Goal: Find contact information: Find contact information

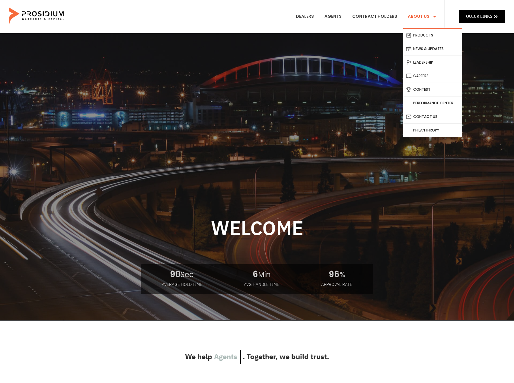
click at [411, 17] on link "About Us" at bounding box center [422, 16] width 38 height 22
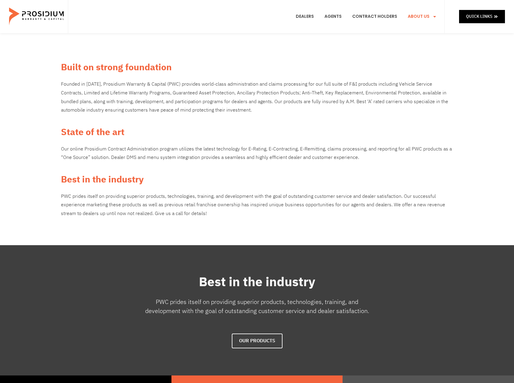
click at [418, 16] on e-page-transition at bounding box center [257, 191] width 514 height 383
click at [424, 16] on e-page-transition at bounding box center [257, 191] width 514 height 383
click at [434, 16] on e-page-transition at bounding box center [257, 191] width 514 height 383
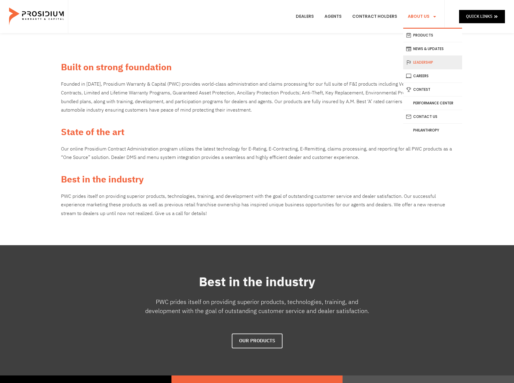
click at [424, 63] on link "Leadership" at bounding box center [432, 62] width 59 height 13
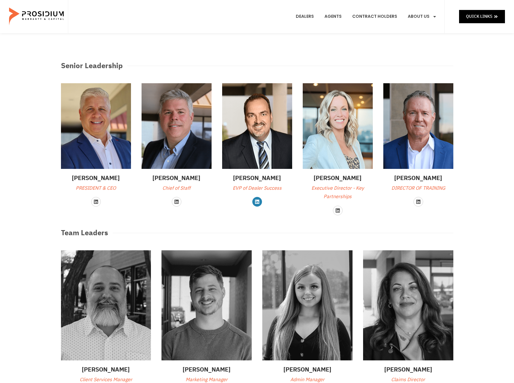
click at [257, 199] on link "Linkedin" at bounding box center [257, 202] width 10 height 10
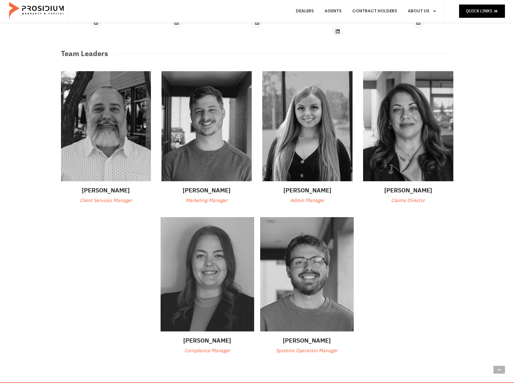
scroll to position [181, 0]
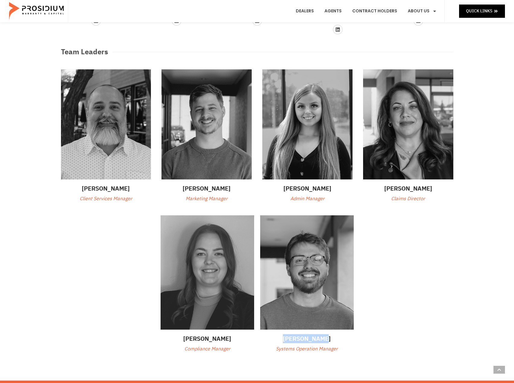
drag, startPoint x: 329, startPoint y: 338, endPoint x: 278, endPoint y: 340, distance: 51.0
click at [278, 340] on h3 "[PERSON_NAME]" at bounding box center [307, 338] width 94 height 9
copy h3 "[PERSON_NAME]"
click at [377, 301] on div "[PERSON_NAME] Client Services Manager [PERSON_NAME] Marketing Manager [PERSON_N…" at bounding box center [257, 211] width 398 height 290
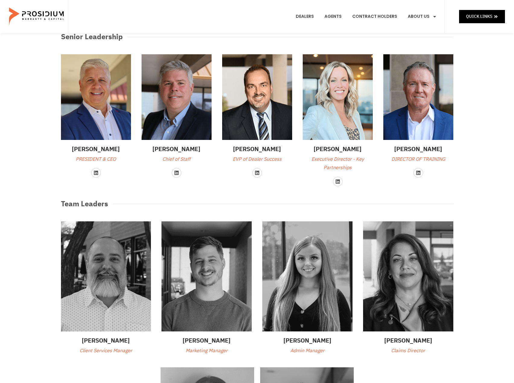
scroll to position [0, 0]
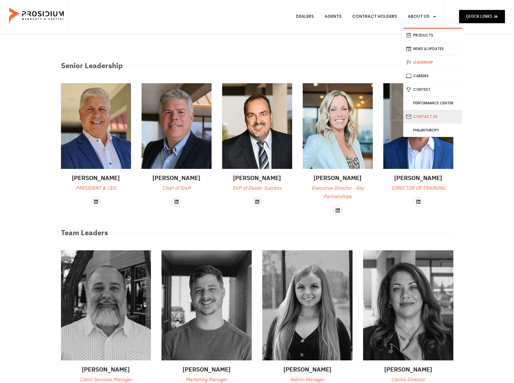
click at [431, 119] on link "Contact Us" at bounding box center [432, 116] width 59 height 13
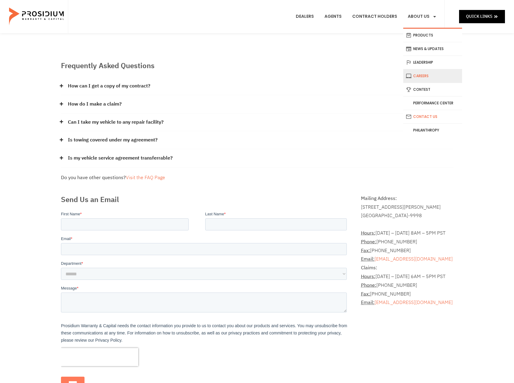
click at [413, 79] on link "Careers" at bounding box center [432, 75] width 59 height 13
